Goal: Task Accomplishment & Management: Complete application form

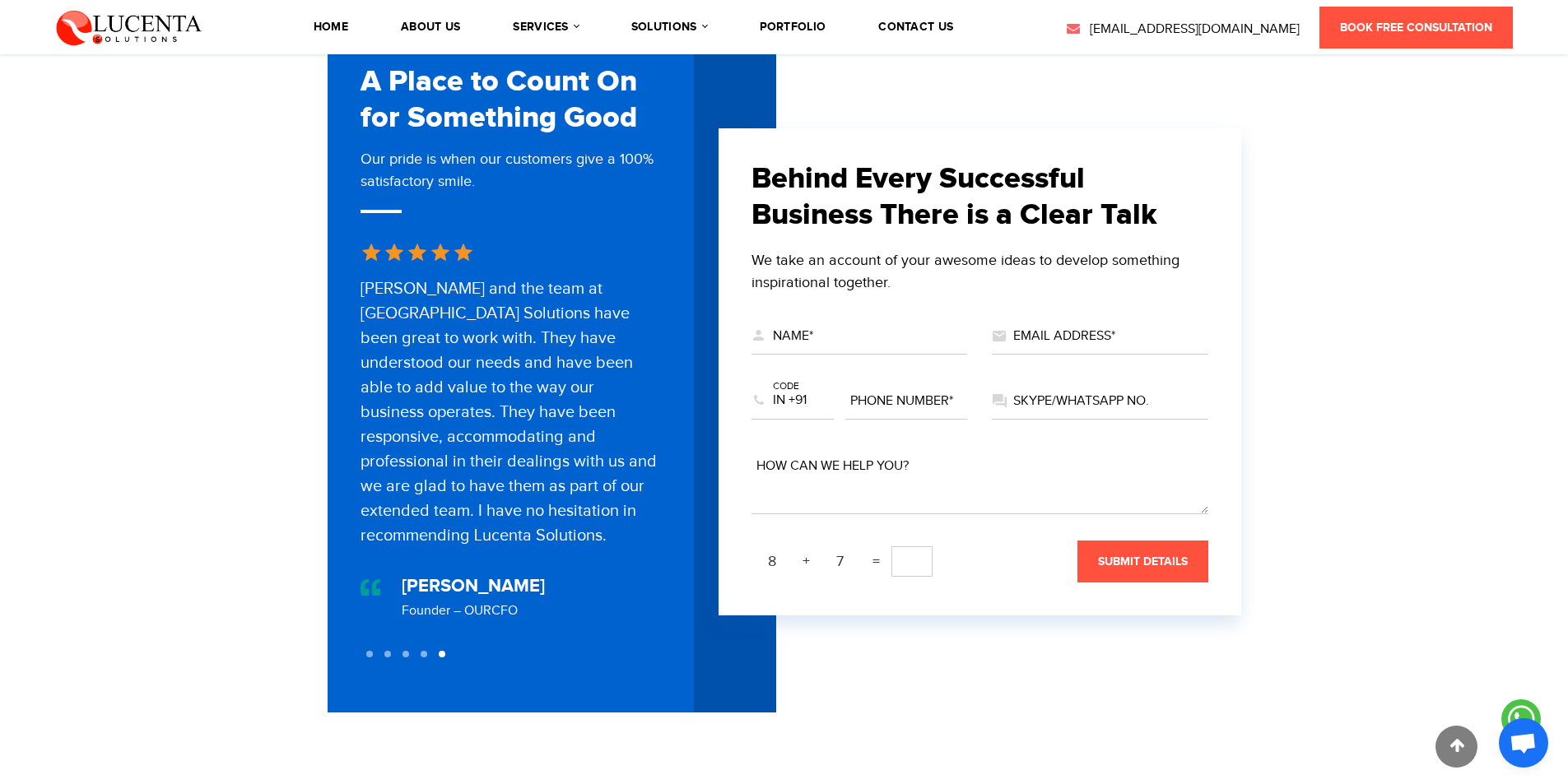
scroll to position [602, 0]
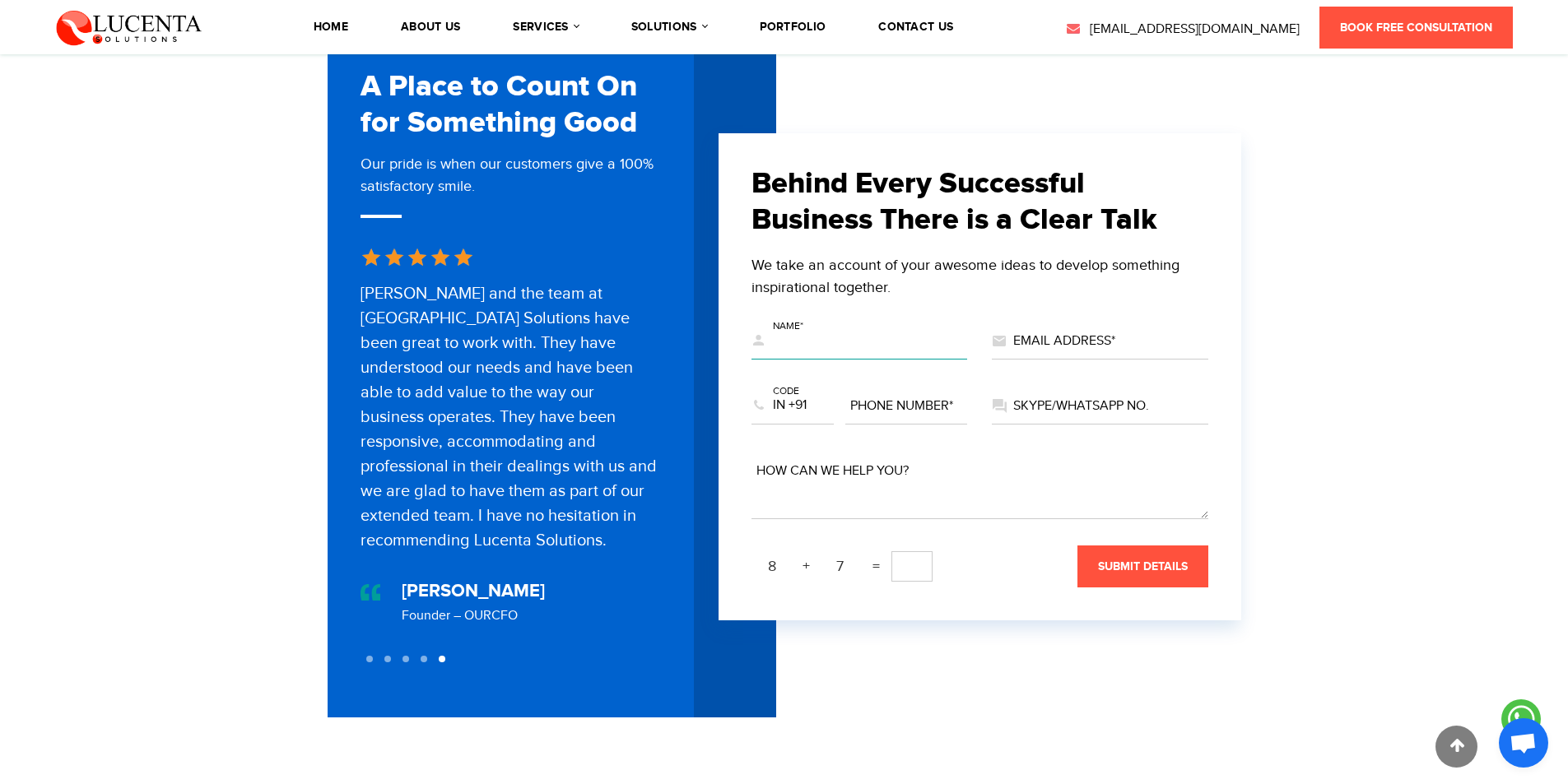
click at [784, 329] on input "text" at bounding box center [859, 341] width 216 height 36
type input "[PERSON_NAME]"
type input "[EMAIL_ADDRESS][DOMAIN_NAME]"
select select "+63"
type input "7029409731"
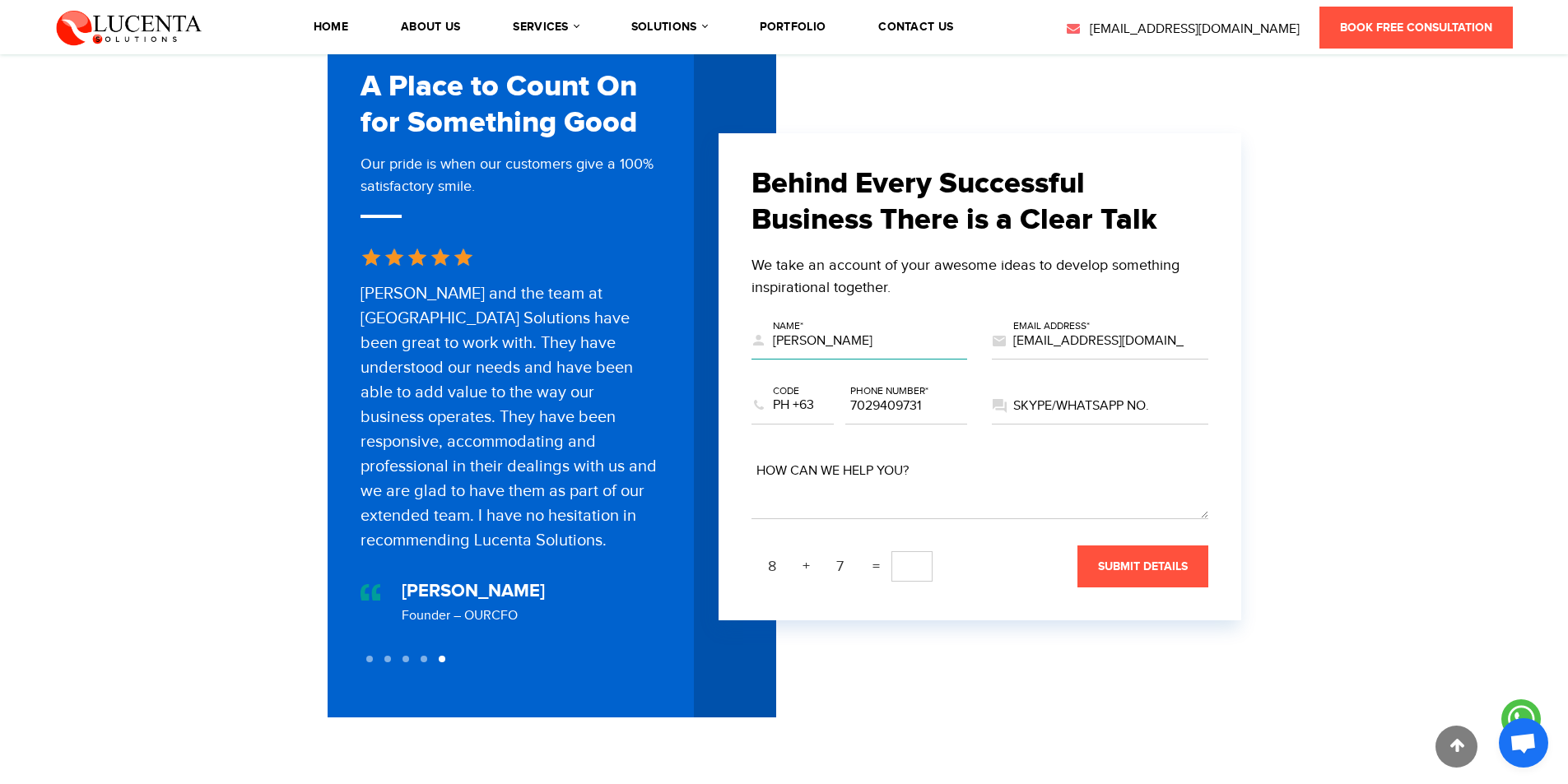
drag, startPoint x: 851, startPoint y: 325, endPoint x: 865, endPoint y: 327, distance: 14.1
click at [865, 327] on input "[PERSON_NAME]" at bounding box center [859, 341] width 216 height 36
click at [786, 388] on select "US +1 EG +20 MA +212 DZ +213 TN +216 LY +218 GM +220 SN +221 MR +222 ML +223 GN…" at bounding box center [792, 406] width 82 height 36
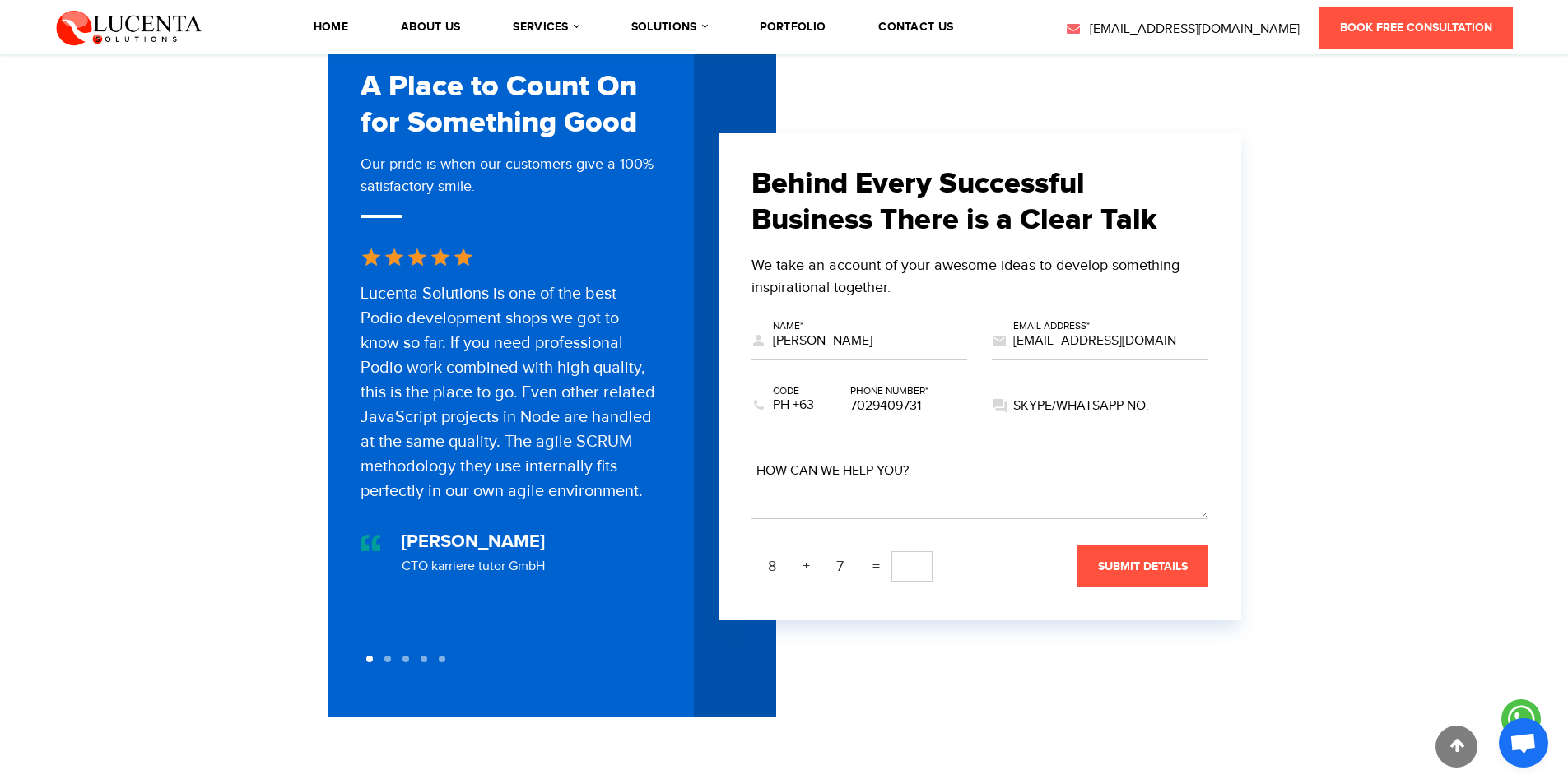
select select "+1"
click at [751, 388] on select "US +1 EG +20 MA +212 DZ +213 TN +216 LY +218 GM +220 SN +221 MR +222 ML +223 GN…" at bounding box center [792, 406] width 82 height 36
drag, startPoint x: 860, startPoint y: 403, endPoint x: 848, endPoint y: 398, distance: 13.0
click at [848, 398] on input "7029409731" at bounding box center [906, 406] width 123 height 36
click at [1021, 333] on input "marketing@technodreamoutsourcing.com" at bounding box center [1099, 341] width 216 height 36
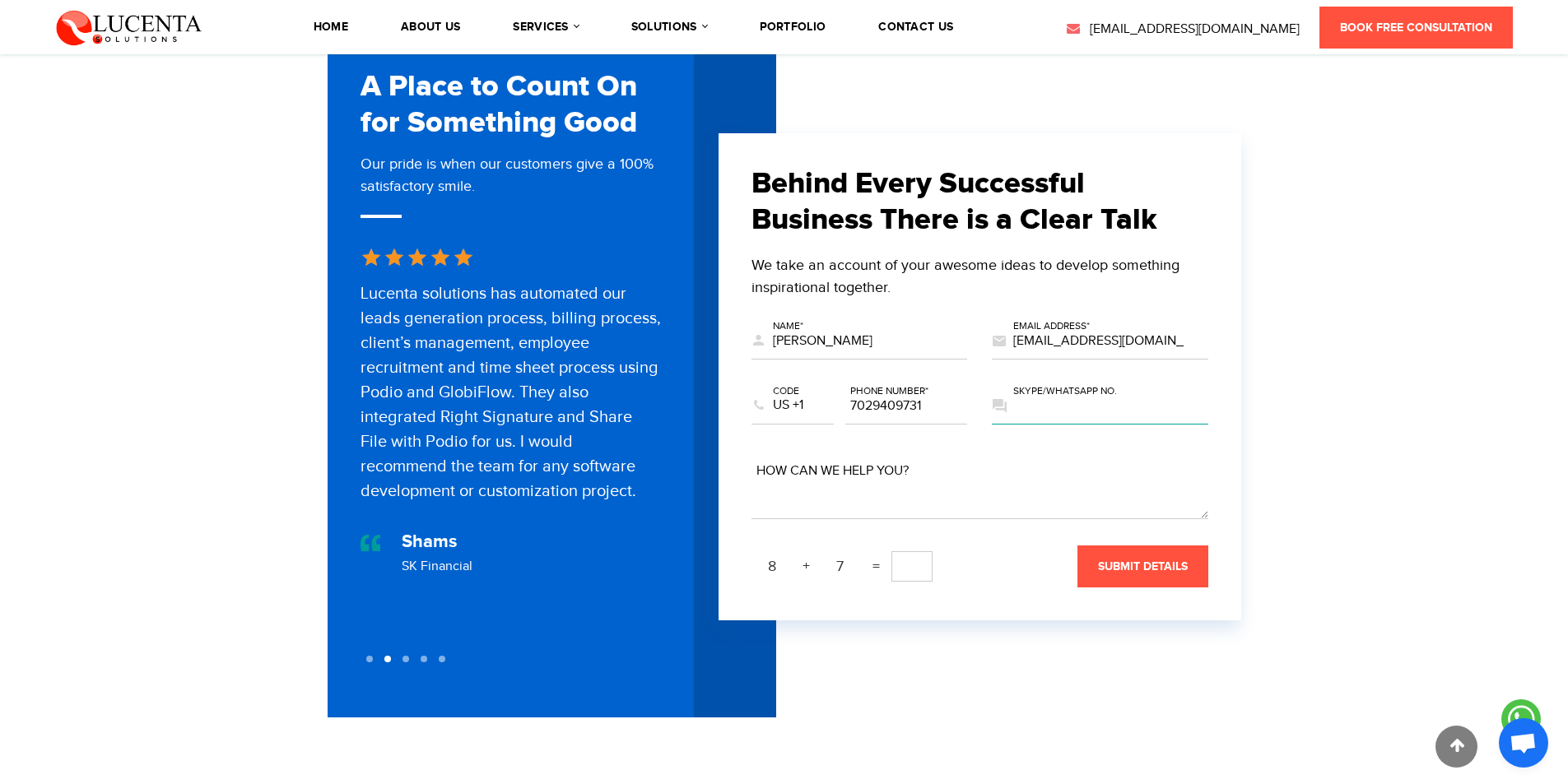
click at [1022, 398] on input "text" at bounding box center [1099, 406] width 216 height 36
type input "7029409731"
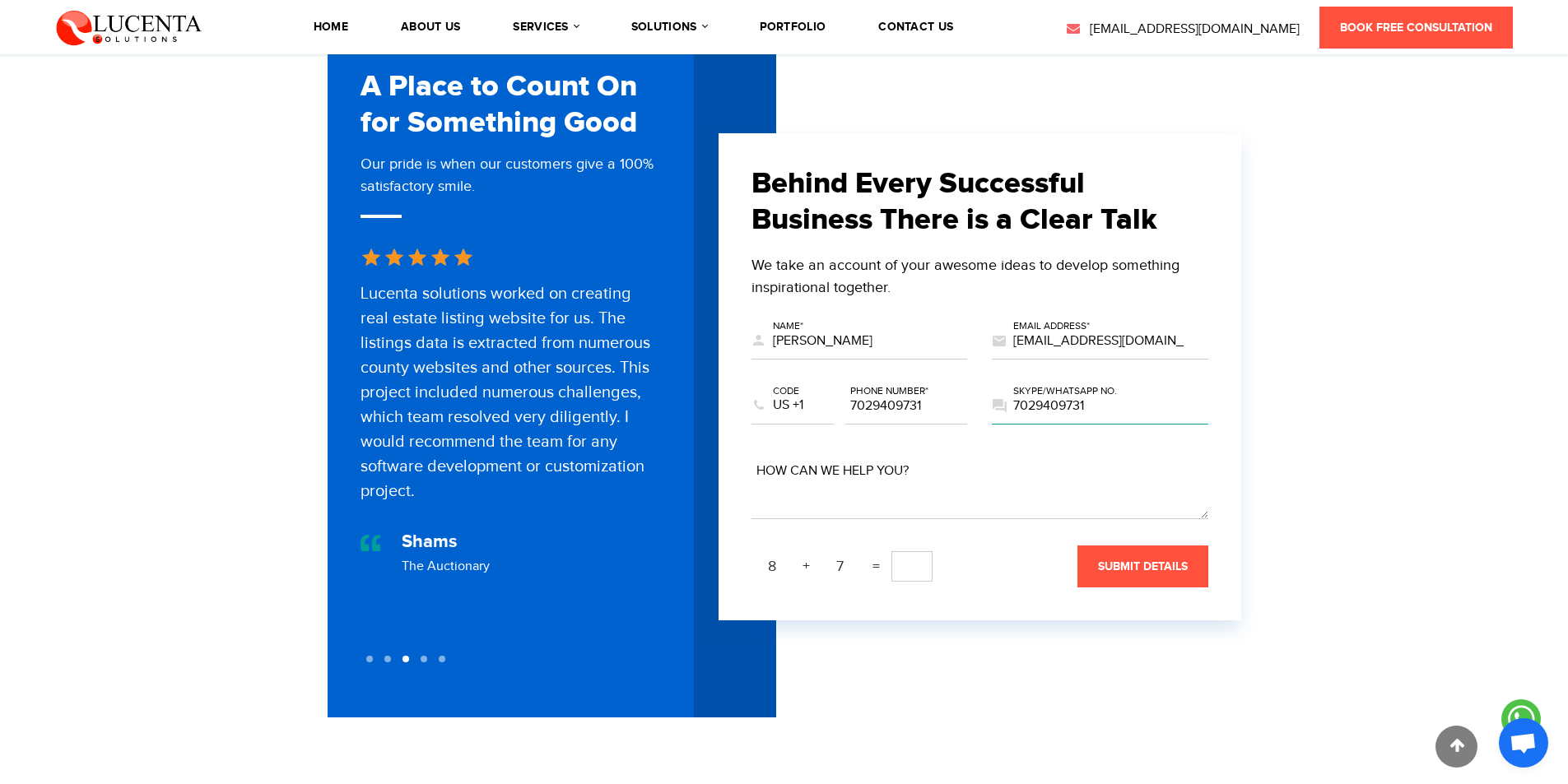
click at [1023, 406] on input "7029409731" at bounding box center [1099, 406] width 216 height 36
click at [795, 453] on textarea at bounding box center [979, 486] width 457 height 66
paste textarea "Hello, I am Cristine, a web development manager from Technodream Web Design in …"
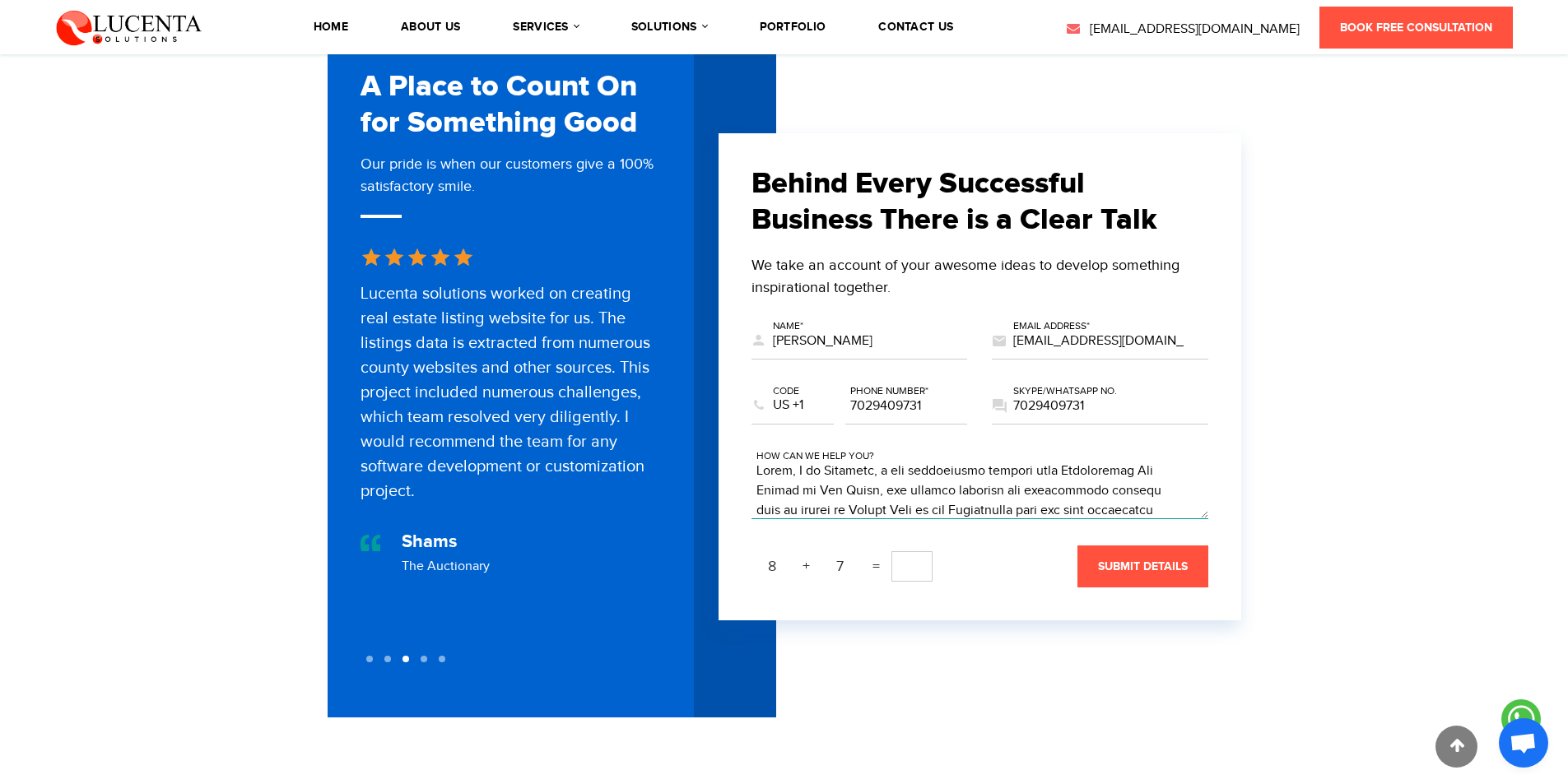
scroll to position [297, 0]
type textarea "Hello, I am Cristine, a web development manager from Technodream Web Design in …"
click at [902, 554] on input "text" at bounding box center [912, 566] width 42 height 30
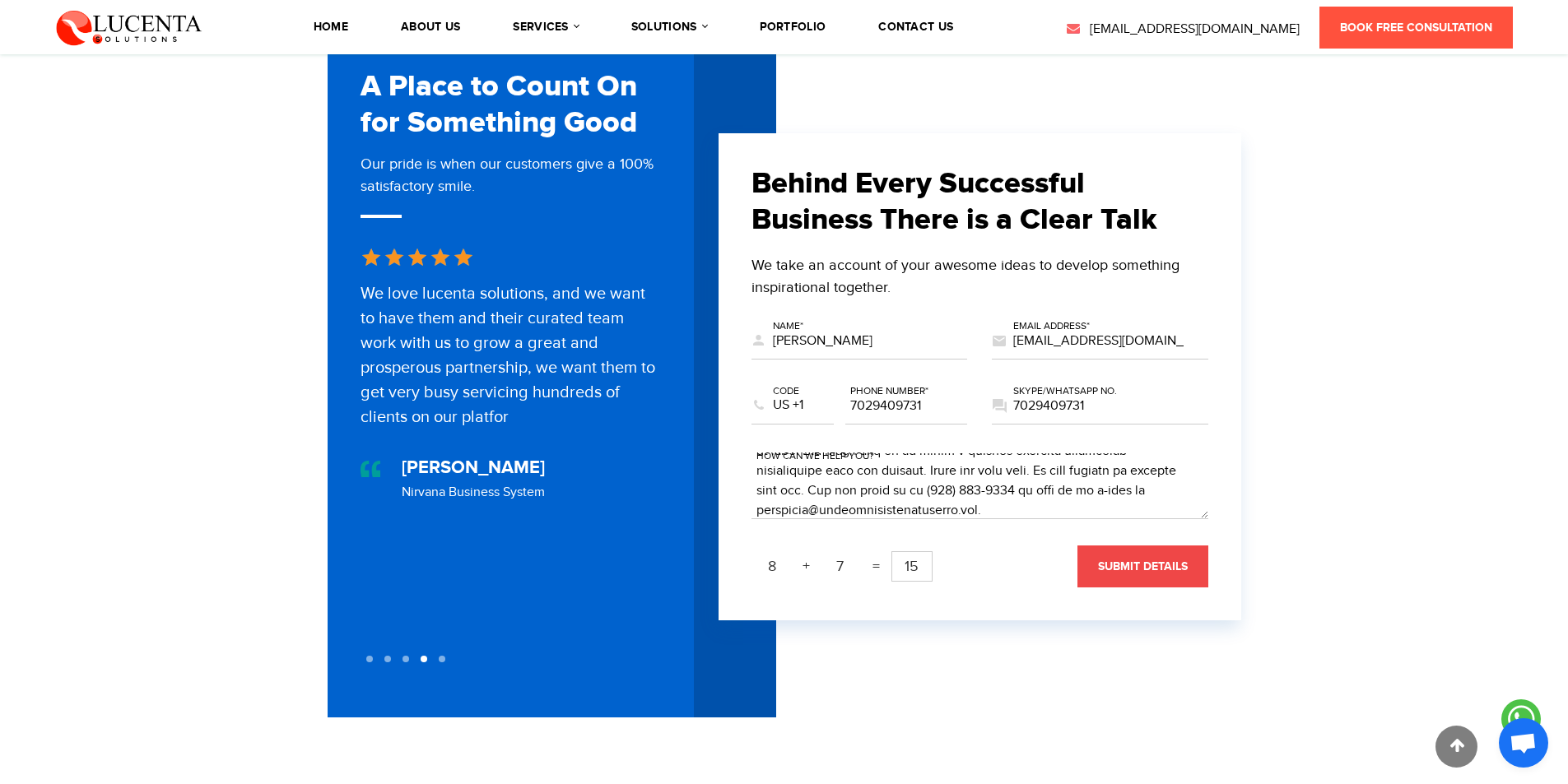
type input "15"
click at [1144, 559] on span "submit details" at bounding box center [1143, 566] width 90 height 14
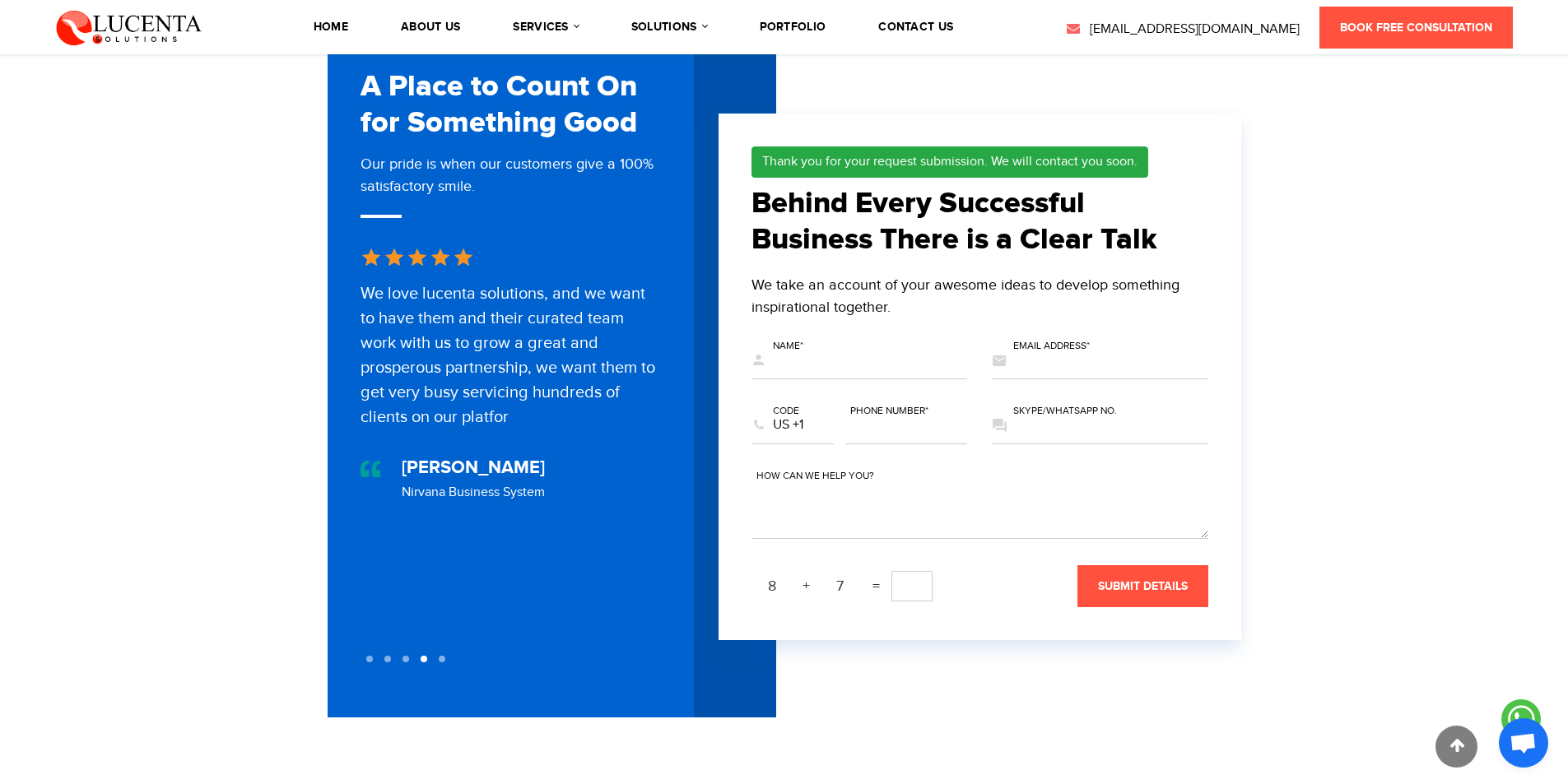
scroll to position [0, 0]
